Goal: Transaction & Acquisition: Purchase product/service

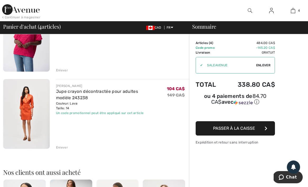
scroll to position [275, 0]
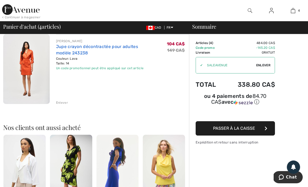
click at [86, 47] on link "Jupe crayon décontractée pour adultes modèle 243238" at bounding box center [97, 49] width 82 height 11
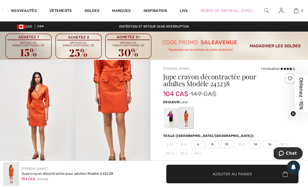
click at [45, 96] on img at bounding box center [37, 116] width 75 height 113
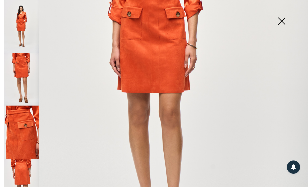
scroll to position [276, 0]
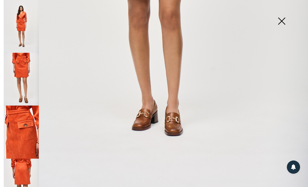
click at [21, 159] on img at bounding box center [21, 184] width 35 height 53
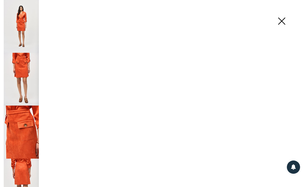
click at [21, 159] on img at bounding box center [21, 184] width 35 height 53
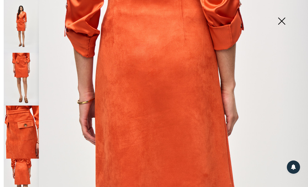
scroll to position [28, 0]
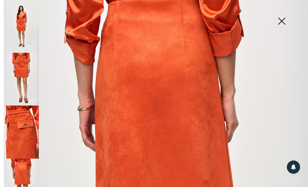
click at [12, 28] on img at bounding box center [21, 26] width 35 height 53
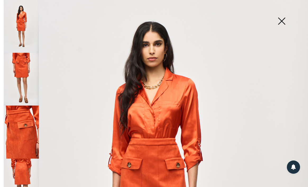
click at [284, 21] on img at bounding box center [282, 21] width 26 height 27
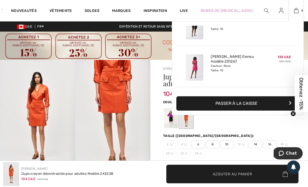
scroll to position [23, 0]
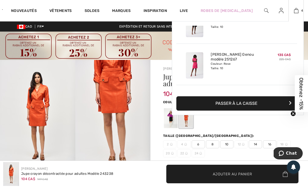
click at [209, 28] on div "Robe Droite Mi-Longue modèle 251139 Couleur: Noir/Vanille Taille: 10" at bounding box center [237, 24] width 56 height 30
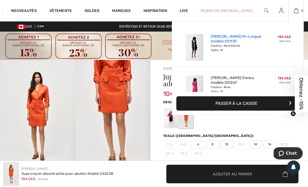
click at [225, 39] on link "[PERSON_NAME] Mi-Longue modèle 251139" at bounding box center [237, 39] width 52 height 10
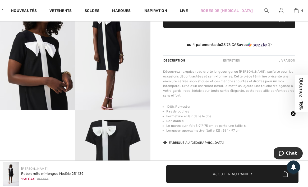
scroll to position [181, 0]
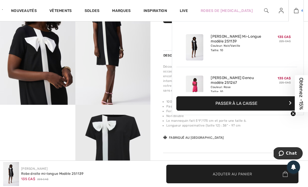
click at [294, 12] on img at bounding box center [296, 10] width 4 height 6
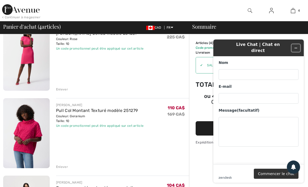
click at [297, 46] on icon "Réduire le widget" at bounding box center [296, 48] width 4 height 4
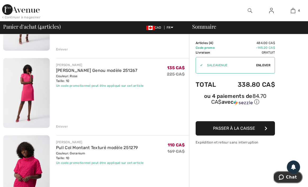
scroll to position [174, 0]
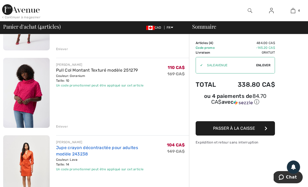
click at [75, 149] on link "Jupe crayon décontractée pour adultes modèle 243238" at bounding box center [97, 150] width 82 height 11
